Goal: Transaction & Acquisition: Purchase product/service

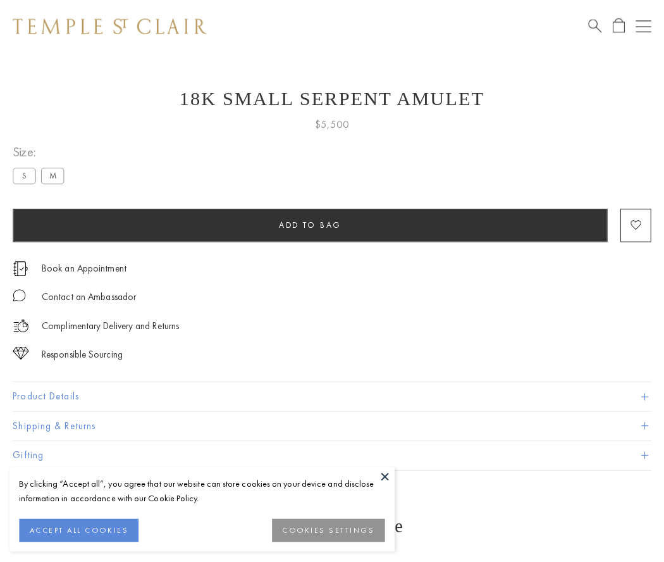
scroll to position [51, 0]
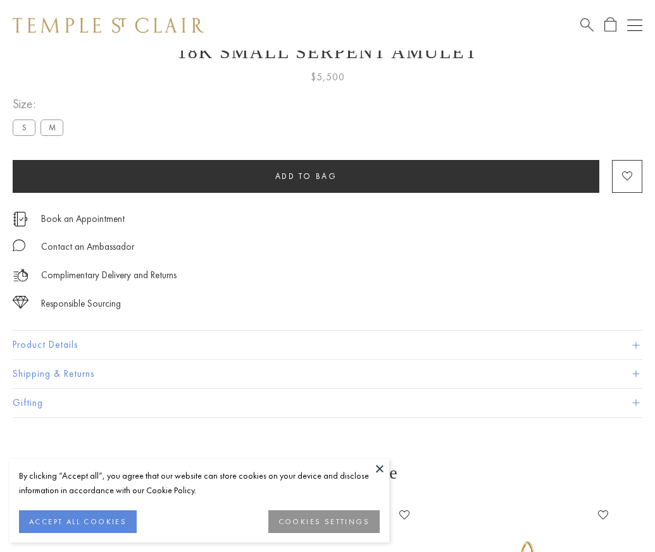
click at [305, 176] on span "Add to bag" at bounding box center [306, 176] width 62 height 11
